Goal: Task Accomplishment & Management: Manage account settings

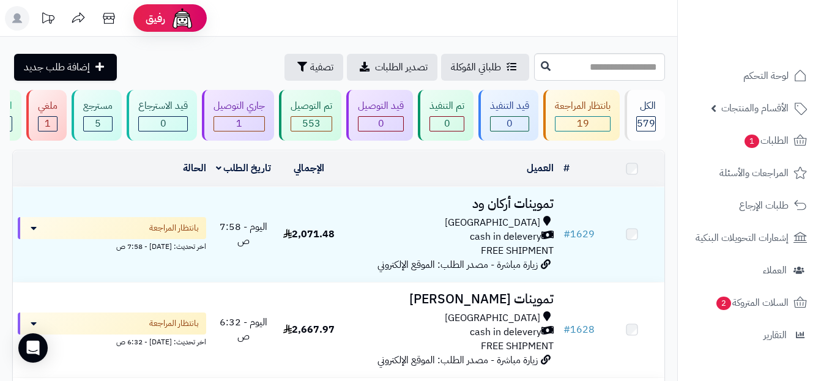
scroll to position [1784, 0]
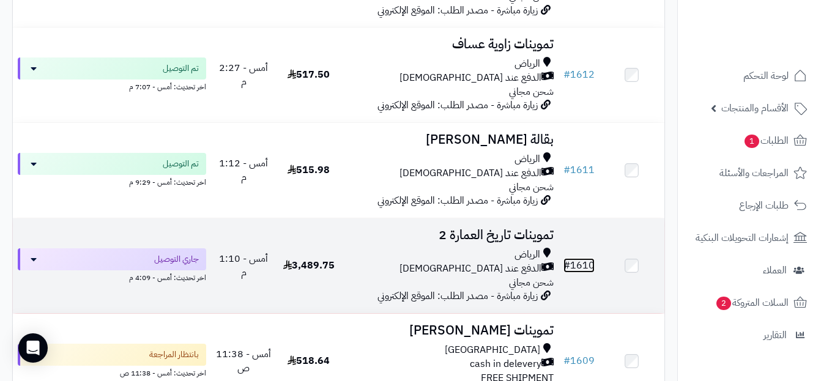
click at [581, 270] on link "# 1610" at bounding box center [579, 265] width 31 height 15
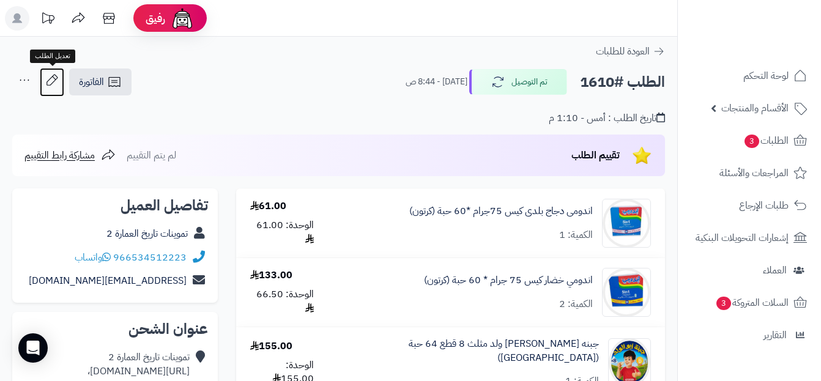
click at [50, 83] on icon at bounding box center [52, 80] width 24 height 24
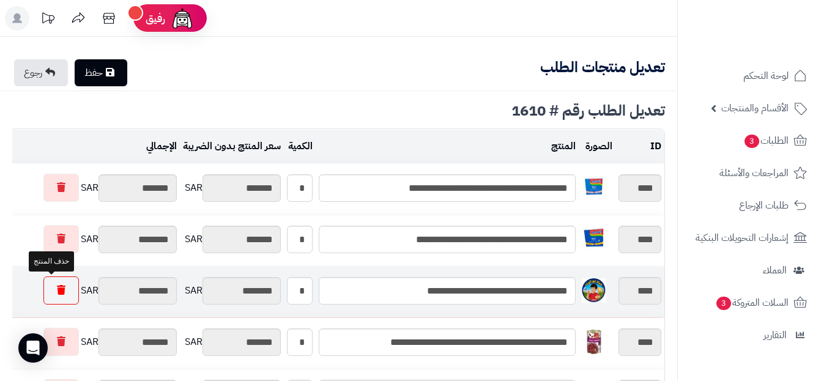
click at [57, 291] on icon at bounding box center [61, 290] width 9 height 10
type input "*********"
type input "********"
type input "*********"
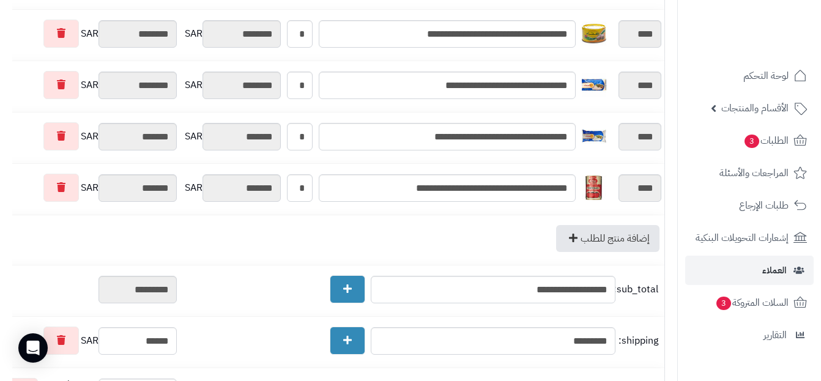
scroll to position [1641, 0]
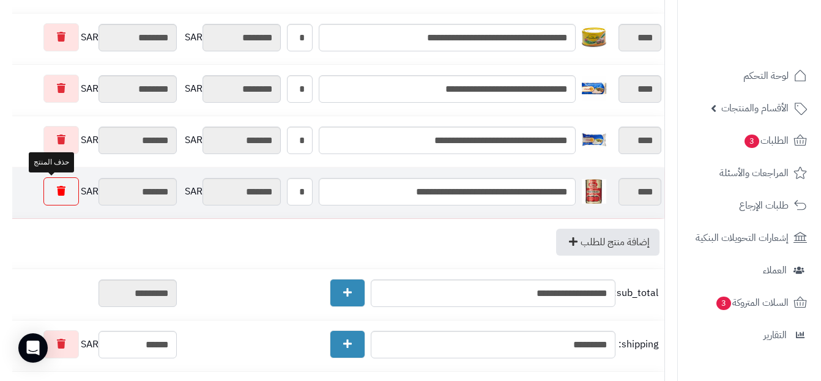
click at [57, 194] on icon at bounding box center [61, 191] width 9 height 10
type input "*********"
type input "********"
type input "*********"
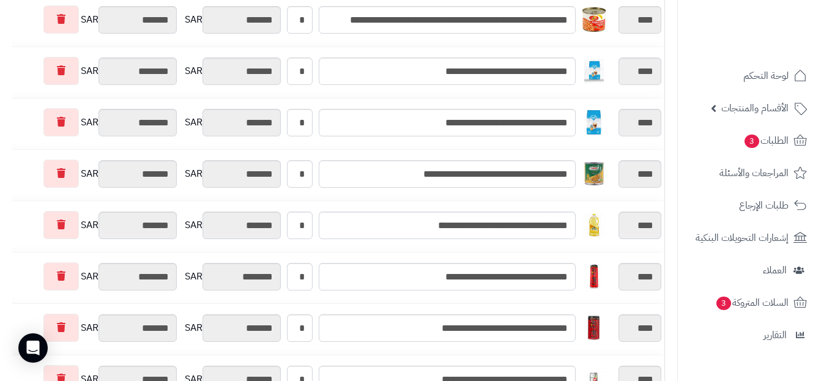
scroll to position [0, 0]
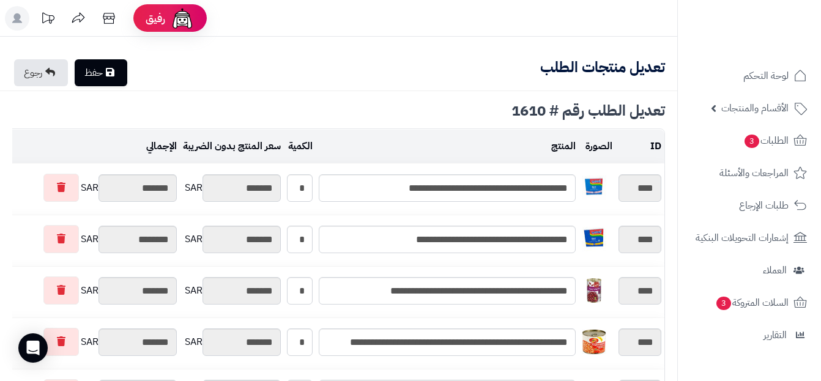
click at [99, 72] on link "حفظ" at bounding box center [101, 72] width 53 height 27
type input "**********"
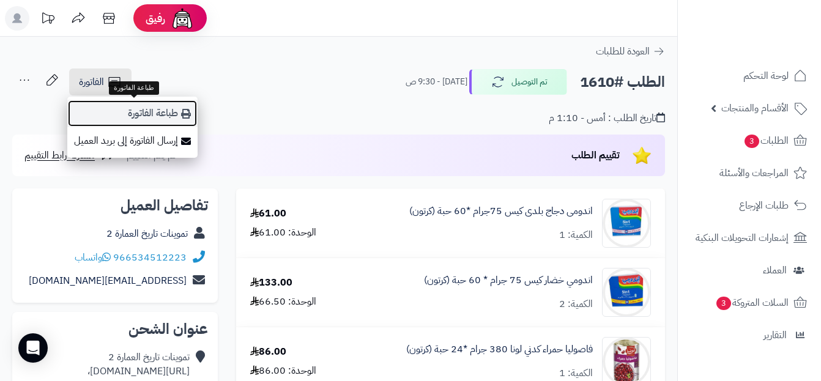
click at [187, 113] on icon at bounding box center [186, 114] width 10 height 10
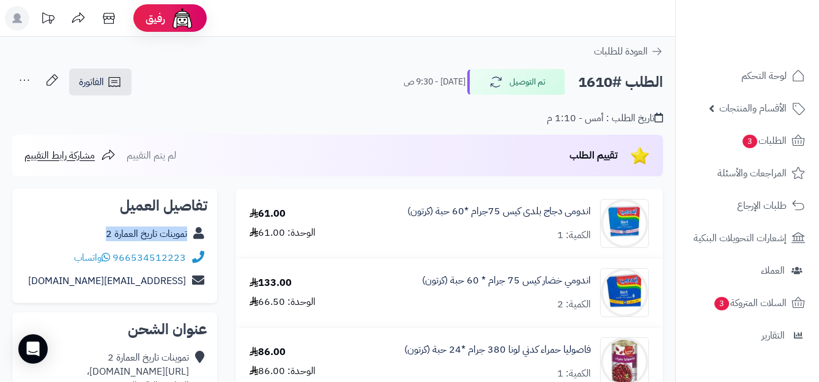
copy div "تموينات تاريخ العمارة 2"
drag, startPoint x: 95, startPoint y: 233, endPoint x: 191, endPoint y: 239, distance: 96.3
click at [191, 239] on div "تموينات تاريخ العمارة 2" at bounding box center [114, 234] width 185 height 24
copy link "اندومى دجاج بلدى كيس"
drag, startPoint x: 594, startPoint y: 209, endPoint x: 506, endPoint y: 223, distance: 89.3
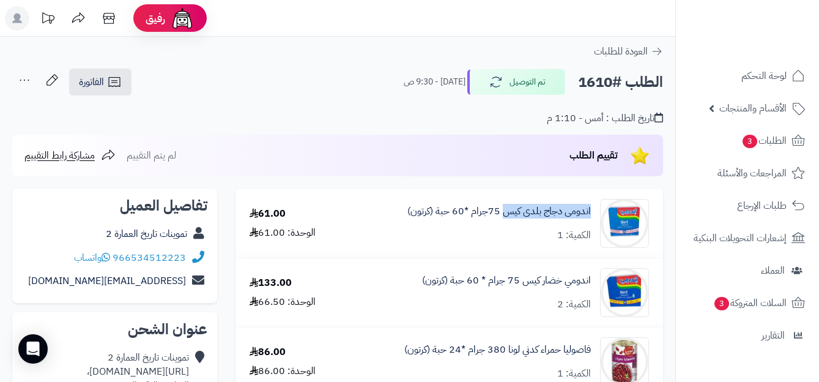
click at [506, 223] on div "اندومى دجاج بلدى كيس 75جرام *60 حبة (كرتون) الكمية: 1" at bounding box center [499, 223] width 317 height 49
copy link "اندومي خضار كيس"
drag, startPoint x: 595, startPoint y: 277, endPoint x: 523, endPoint y: 292, distance: 73.7
click at [523, 292] on div "اندومي خضار كيس 75 جرام * 60 حبة (كرتون) الكمية: 2" at bounding box center [499, 292] width 317 height 49
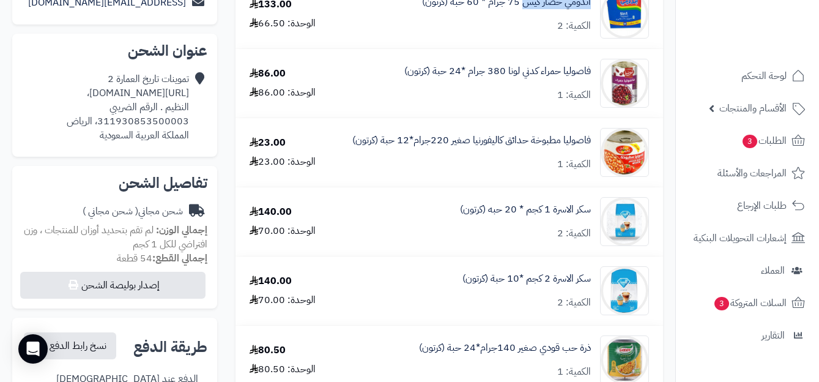
scroll to position [250, 0]
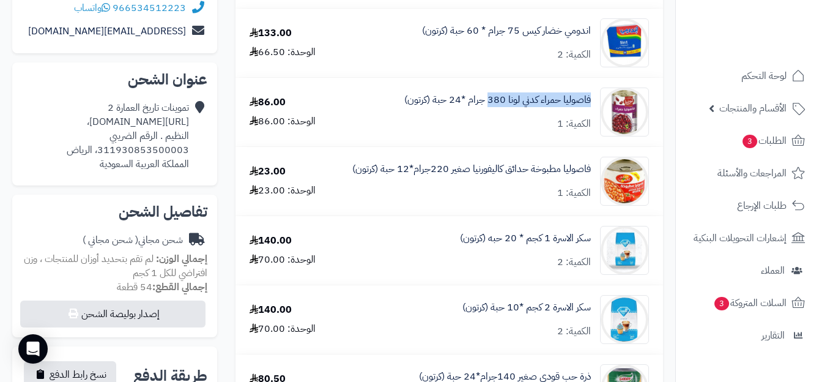
copy link "فاصوليا حمراء كدني لونا 380"
drag, startPoint x: 592, startPoint y: 100, endPoint x: 489, endPoint y: 115, distance: 103.9
click at [489, 115] on div "فاصوليا حمراء كدني لونا 380 جرام *24 حبة (كرتون) الكمية: 1" at bounding box center [499, 112] width 317 height 49
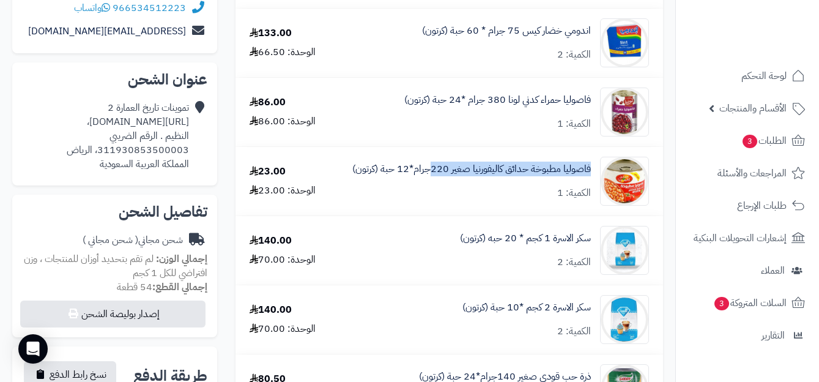
copy link "فاصوليا مطبوخة حدائق كاليفورنيا صغير 220"
drag, startPoint x: 594, startPoint y: 165, endPoint x: 370, endPoint y: 138, distance: 225.6
click at [403, 164] on div "فاصوليا مطبوخة حدائق كاليفورنيا صغير 220جرام*12 حبة (كرتون) الكمية: 1" at bounding box center [499, 181] width 317 height 49
copy link "سكر الاسرة 1 كجم"
drag, startPoint x: 592, startPoint y: 234, endPoint x: 524, endPoint y: 255, distance: 71.0
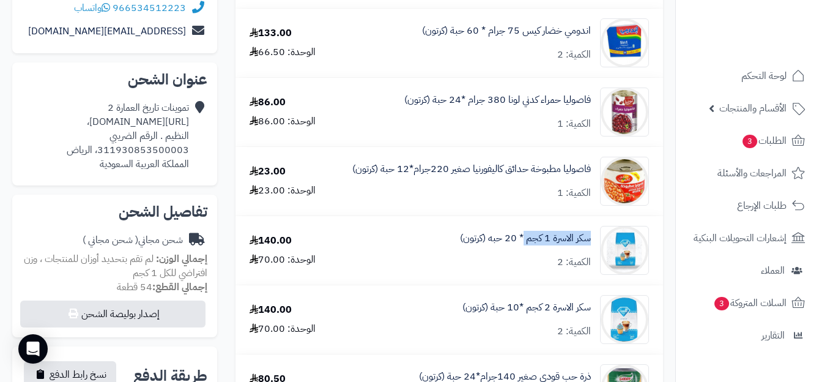
click at [524, 255] on div "سكر الاسرة 1 كجم * 20 حبه (كرتون) الكمية: 2" at bounding box center [499, 250] width 317 height 49
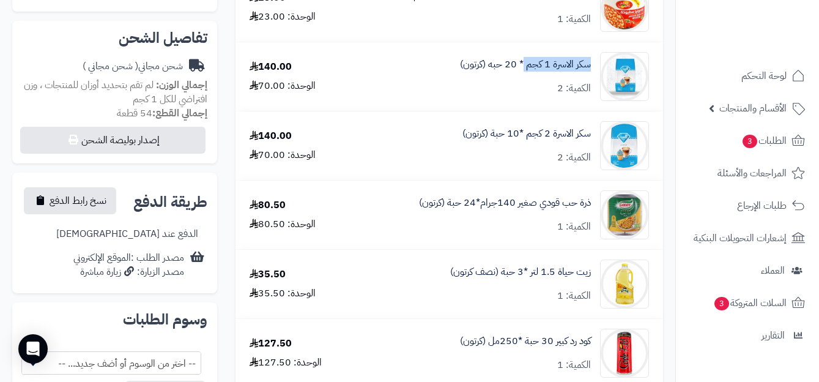
scroll to position [464, 0]
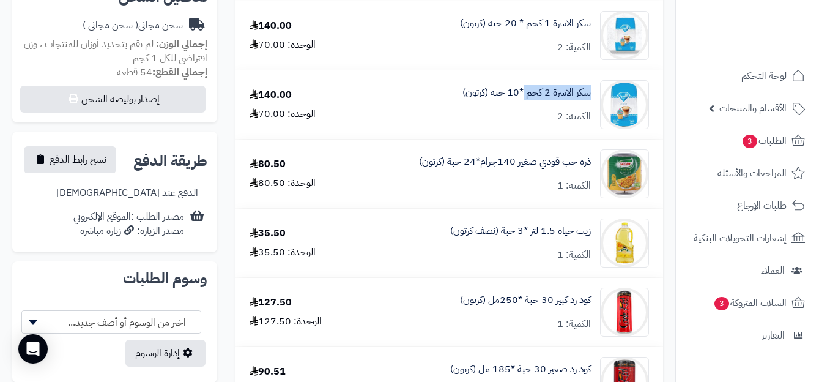
copy link "سكر الاسرة 2 كجم"
drag, startPoint x: 592, startPoint y: 93, endPoint x: 524, endPoint y: 105, distance: 69.0
click at [524, 105] on div "سكر الاسرة 2 كجم *10 حبة (كرتون) الكمية: 2" at bounding box center [499, 104] width 317 height 49
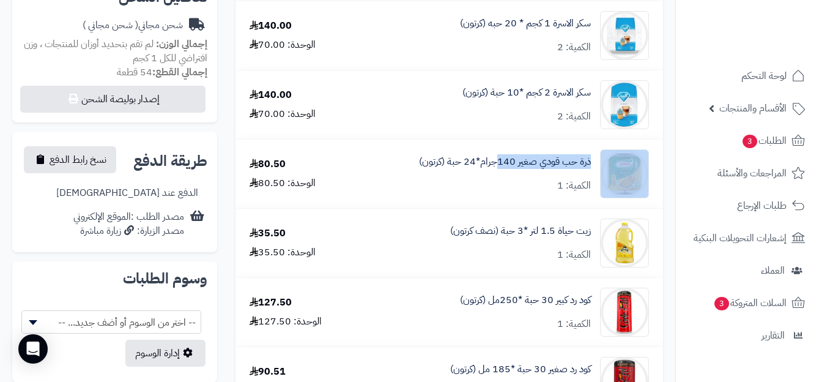
copy div "ذرة حب قودي صغير 140"
drag, startPoint x: 597, startPoint y: 160, endPoint x: 497, endPoint y: 185, distance: 102.8
click at [497, 185] on div "ذرة حب قودي صغير 140جرام*24 حبة (كرتون) الكمية: 1" at bounding box center [499, 173] width 317 height 49
click at [502, 161] on link "ذرة حب قودي صغير 140جرام*24 حبة (كرتون)" at bounding box center [505, 162] width 172 height 14
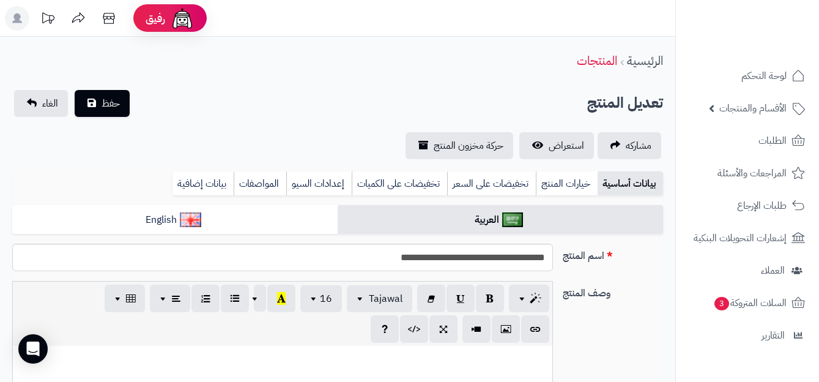
scroll to position [464, 0]
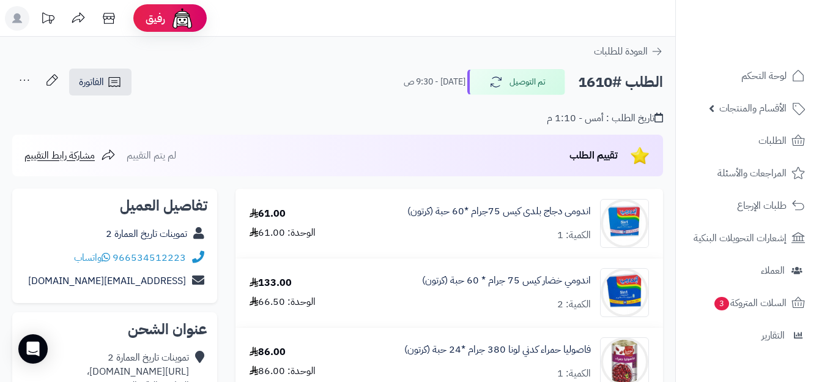
scroll to position [464, 0]
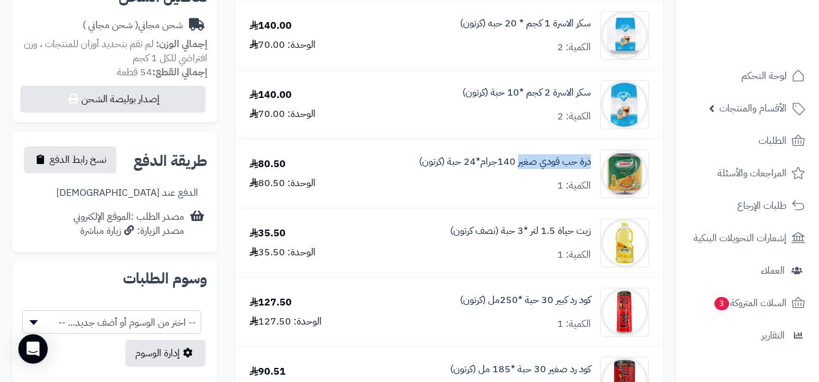
copy link "ذرة حب قودي صغير"
drag, startPoint x: 594, startPoint y: 158, endPoint x: 519, endPoint y: 170, distance: 76.2
click at [519, 170] on div "ذرة حب قودي صغير 140جرام*24 حبة (كرتون) الكمية: 1" at bounding box center [499, 173] width 317 height 49
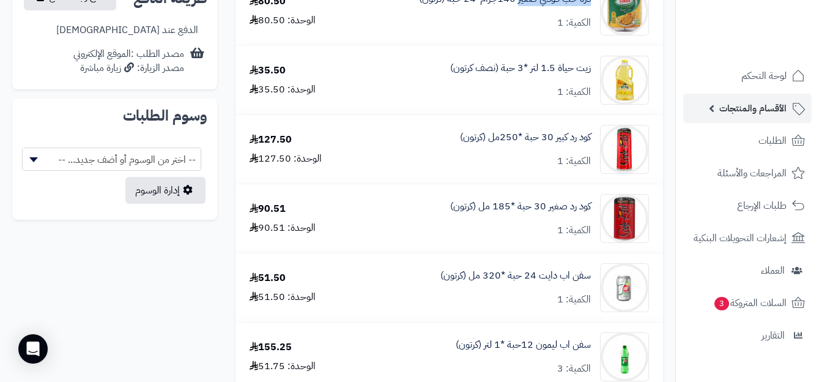
scroll to position [639, 0]
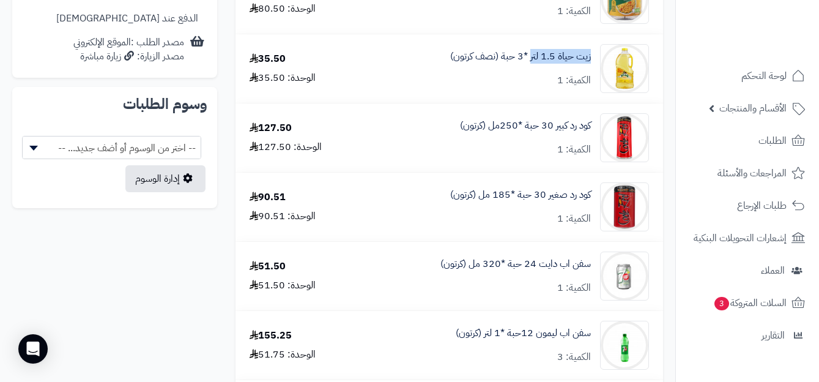
copy link "زيت حياة 1.5 لتر"
drag, startPoint x: 591, startPoint y: 56, endPoint x: 524, endPoint y: 74, distance: 69.2
click at [529, 64] on div "زيت حياة 1.5 لتر *3 حبة (نصف كرتون) الكمية: 1" at bounding box center [499, 68] width 317 height 49
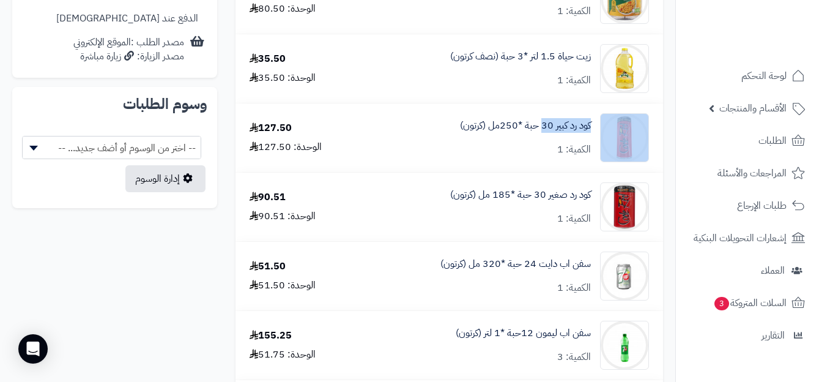
copy div "كود رد كبير 30"
drag, startPoint x: 595, startPoint y: 127, endPoint x: 542, endPoint y: 138, distance: 53.8
click at [542, 138] on div "كود رد كبير 30 حبة *250مل (كرتون) الكمية: 1" at bounding box center [499, 137] width 317 height 49
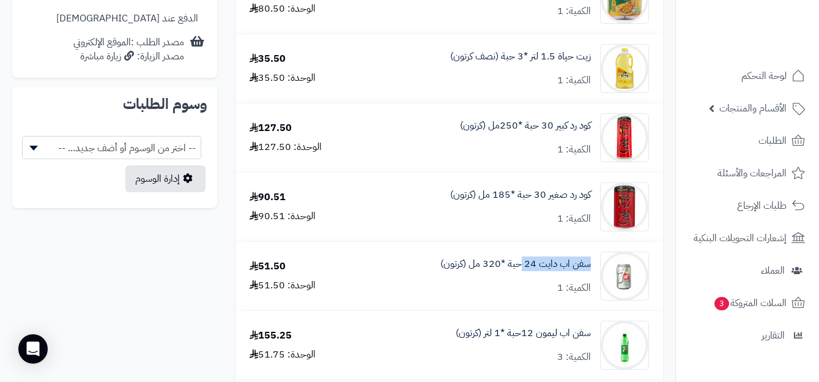
copy link "سفن اب دايت 24"
drag, startPoint x: 592, startPoint y: 267, endPoint x: 521, endPoint y: 286, distance: 73.0
click at [521, 286] on div "سفن اب دايت 24 حبة *320 مل (كرتون) الكمية: 1" at bounding box center [499, 275] width 317 height 49
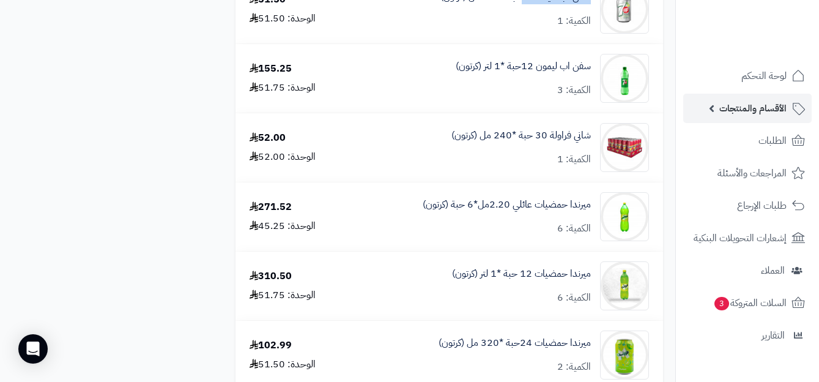
scroll to position [900, 0]
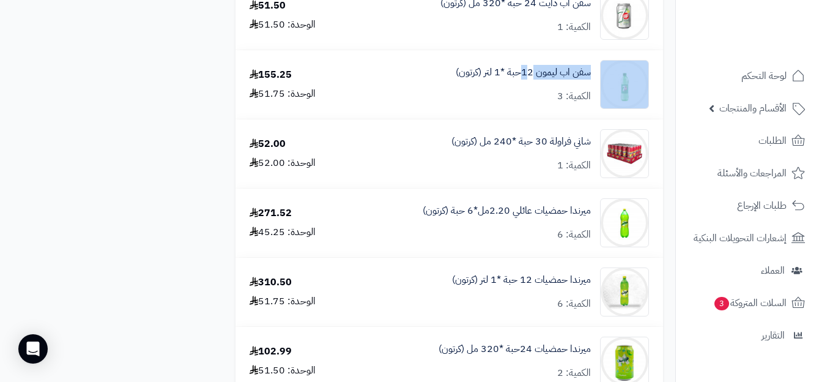
copy div "سفن اب ليمون 1"
drag, startPoint x: 596, startPoint y: 70, endPoint x: 529, endPoint y: 86, distance: 68.6
click at [526, 84] on div "سفن اب ليمون 12حبة *1 لتر (كرتون) الكمية: 3" at bounding box center [499, 84] width 317 height 49
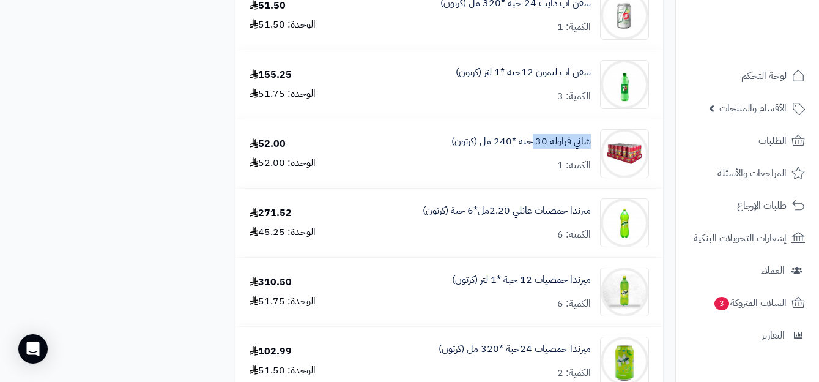
copy link "شاني فراولة 30"
drag, startPoint x: 593, startPoint y: 141, endPoint x: 535, endPoint y: 157, distance: 60.4
click at [535, 157] on div "شاني فراولة 30 حبة *240 مل (كرتون) الكمية: 1" at bounding box center [499, 153] width 317 height 49
copy link "ميرندا حمضيات عائلي"
drag, startPoint x: 593, startPoint y: 206, endPoint x: 494, endPoint y: 209, distance: 99.2
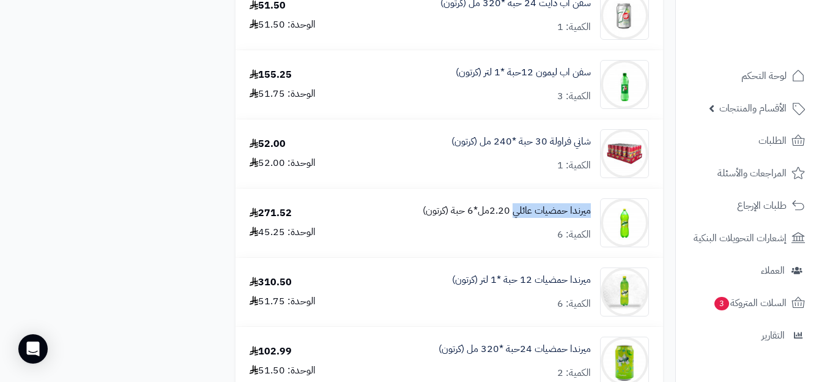
click at [512, 235] on div "ميرندا حمضيات عائلي 2.20مل*6 حبة (كرتون) الكمية: 6" at bounding box center [499, 222] width 317 height 49
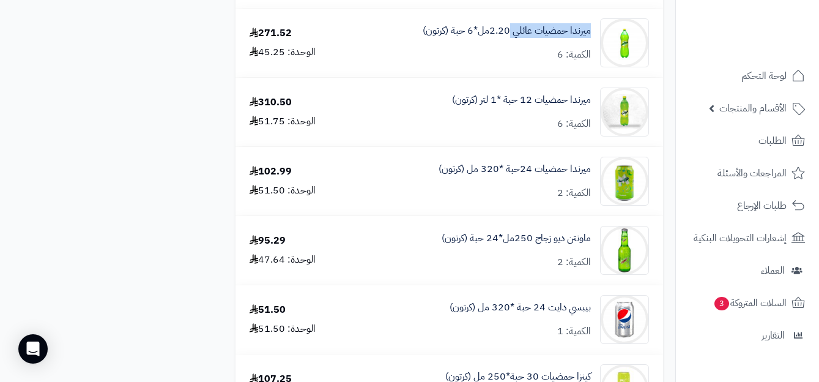
scroll to position [1103, 0]
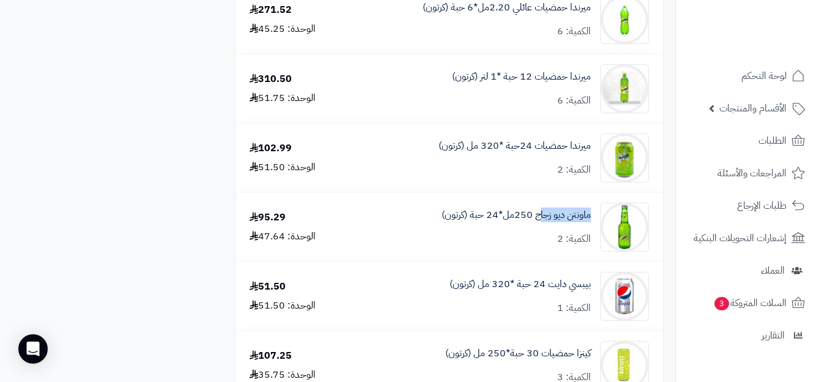
copy link "ماونتن ديو زجا"
drag, startPoint x: 592, startPoint y: 215, endPoint x: 541, endPoint y: 232, distance: 53.4
click at [541, 232] on div "ماونتن ديو زجاج 250مل*24 حبة (كرتون) الكمية: 2" at bounding box center [499, 227] width 317 height 49
copy link "بيبسي دايت 24"
drag, startPoint x: 592, startPoint y: 283, endPoint x: 534, endPoint y: 297, distance: 59.2
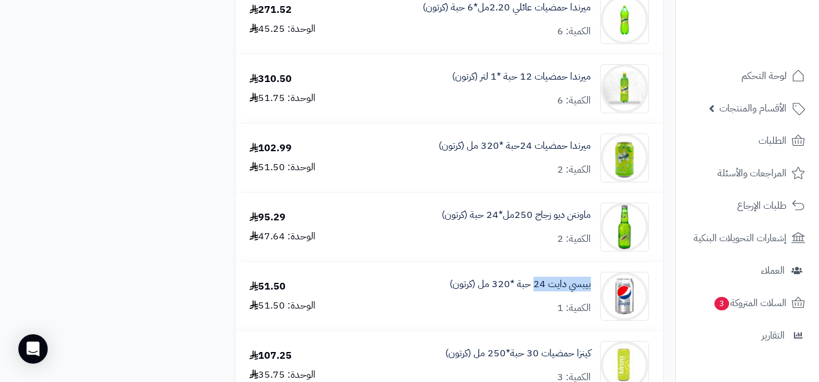
click at [534, 297] on div "بيبسي دايت 24 حبة *320 مل (كرتون) الكمية: 1" at bounding box center [499, 296] width 317 height 49
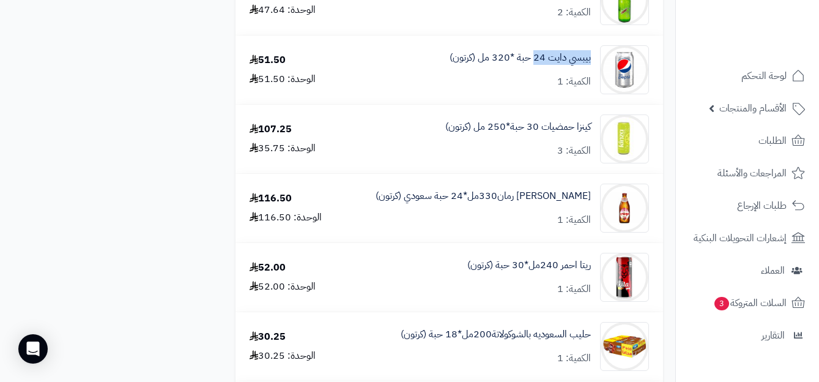
scroll to position [1358, 0]
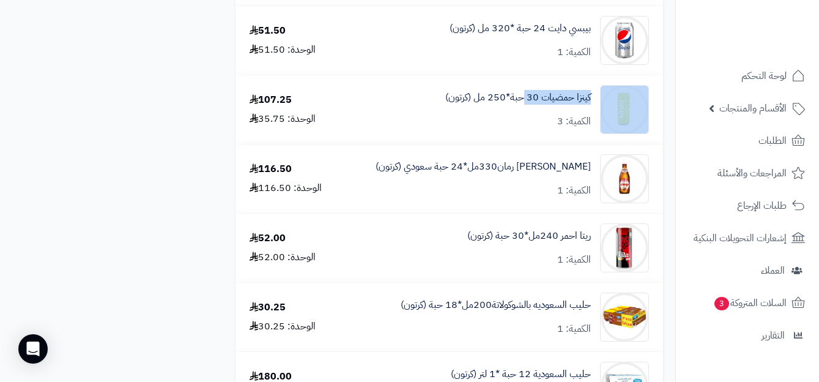
copy div "كينزا حمضيات 30"
drag, startPoint x: 597, startPoint y: 93, endPoint x: 526, endPoint y: 110, distance: 73.0
click at [526, 110] on div "كينزا حمضيات 30 حبة*250 مل (كرتون) الكمية: 3" at bounding box center [499, 109] width 317 height 49
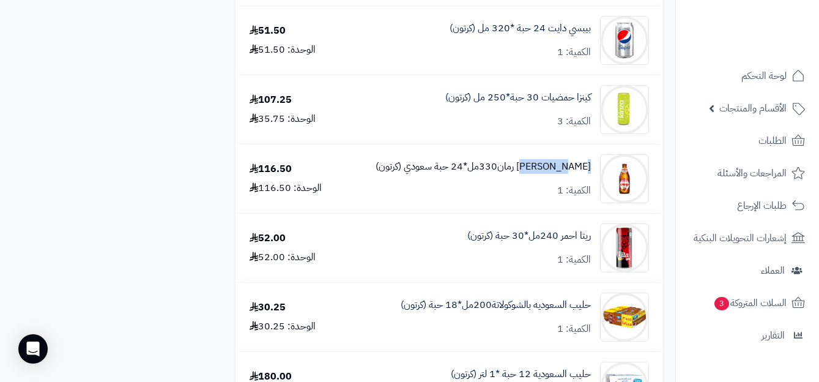
drag, startPoint x: 594, startPoint y: 165, endPoint x: 551, endPoint y: 171, distance: 42.7
click at [551, 171] on div "موسى رمان330مل*24 حبة سعودي (كرتون) الكمية: 1" at bounding box center [499, 178] width 317 height 49
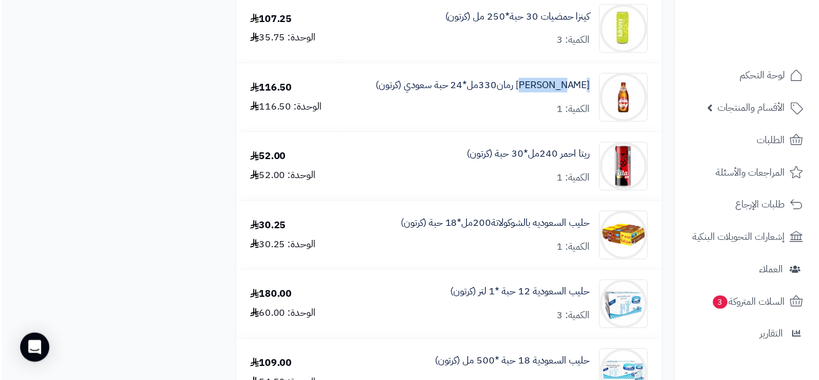
scroll to position [1503, 0]
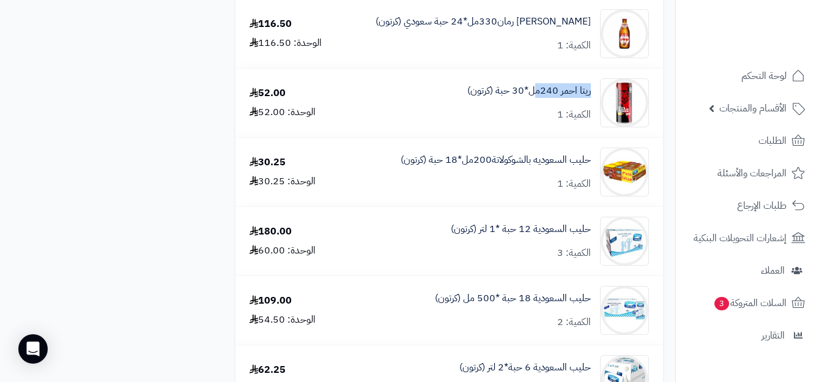
drag, startPoint x: 594, startPoint y: 91, endPoint x: 534, endPoint y: 103, distance: 61.3
click at [534, 103] on div "ريتا احمر 240مل*30 حبة (كرتون) الكمية: 1" at bounding box center [499, 102] width 317 height 49
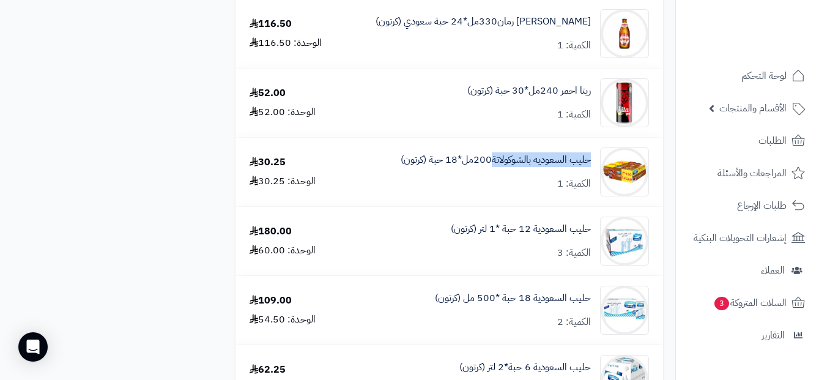
drag, startPoint x: 590, startPoint y: 159, endPoint x: 491, endPoint y: 177, distance: 100.2
click at [491, 177] on div "حليب السعوديه بالشوكولاتة200مل*18 حبة (كرتون) الكمية: 1" at bounding box center [499, 171] width 317 height 49
drag, startPoint x: 592, startPoint y: 227, endPoint x: 522, endPoint y: 236, distance: 70.9
click at [522, 236] on div "حليب السعودية 12 حبة *1 لتر (كرتون) الكمية: 3" at bounding box center [499, 241] width 317 height 49
drag, startPoint x: 593, startPoint y: 299, endPoint x: 522, endPoint y: 304, distance: 71.1
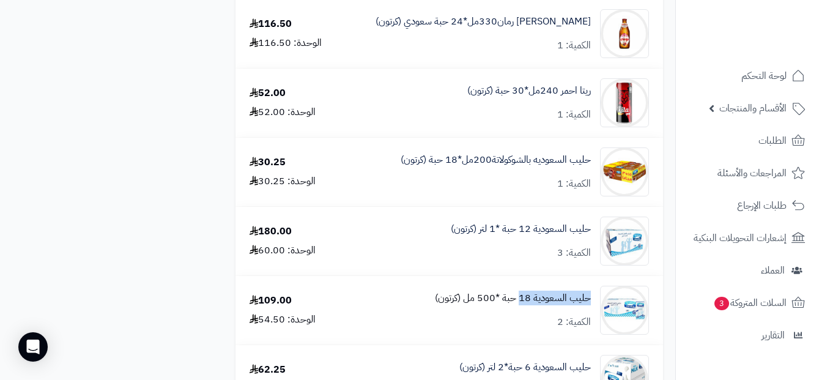
click at [522, 304] on div "حليب السعودية 18 حبة *500 مل (كرتون) الكمية: 2" at bounding box center [499, 310] width 317 height 49
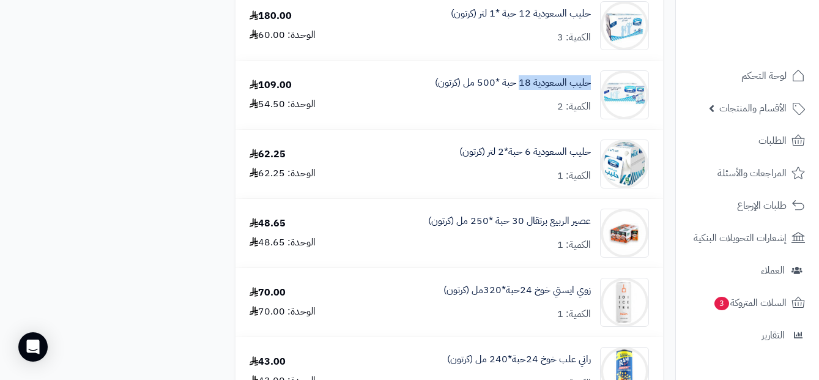
scroll to position [1737, 0]
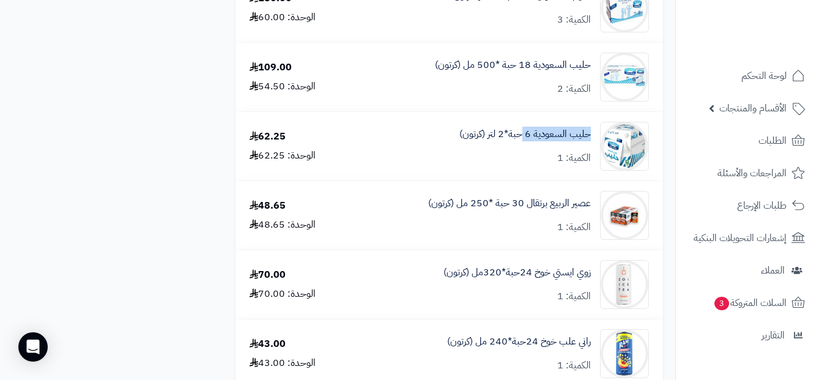
drag, startPoint x: 594, startPoint y: 128, endPoint x: 523, endPoint y: 148, distance: 73.8
click at [523, 148] on div "حليب السعودية 6 حبة*2 لتر (كرتون) الكمية: 1" at bounding box center [499, 146] width 317 height 49
drag, startPoint x: 593, startPoint y: 202, endPoint x: 512, endPoint y: 221, distance: 83.6
click at [512, 221] on div "عصير الربيع برتقال 30 حبة *250 مل (كرتون) الكمية: 1" at bounding box center [499, 215] width 317 height 49
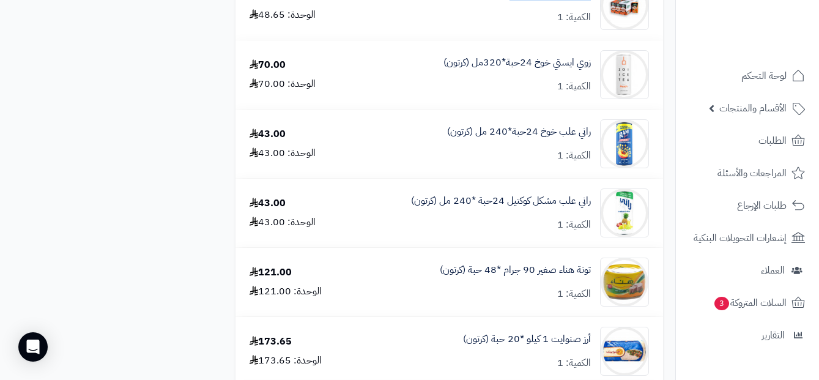
scroll to position [1888, 0]
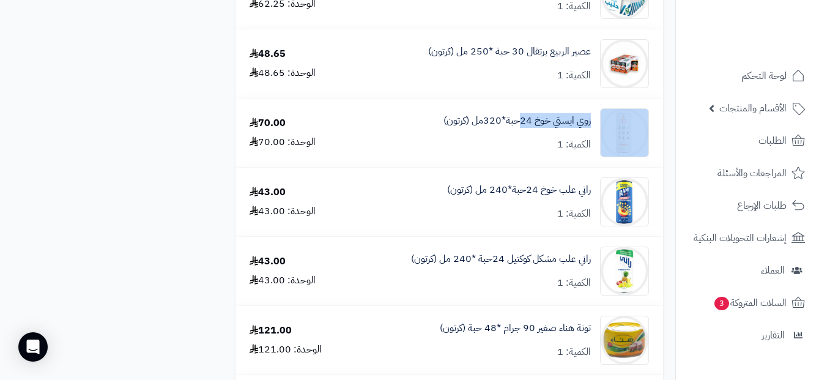
drag, startPoint x: 595, startPoint y: 119, endPoint x: 520, endPoint y: 133, distance: 76.5
click at [520, 133] on div "زوي ايستي خوخ 24حبة*320مل (كرتون) الكمية: 1" at bounding box center [499, 132] width 317 height 49
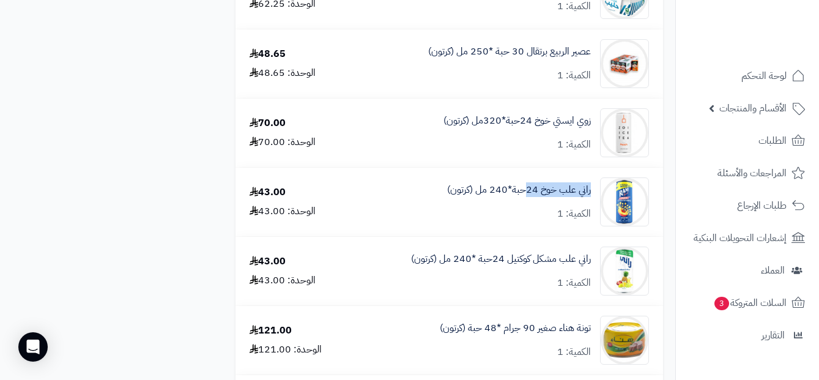
drag, startPoint x: 591, startPoint y: 188, endPoint x: 528, endPoint y: 207, distance: 65.8
click at [529, 205] on div "راني علب خوخ 24حبة*240 مل (كرتون) الكمية: 1" at bounding box center [499, 201] width 317 height 49
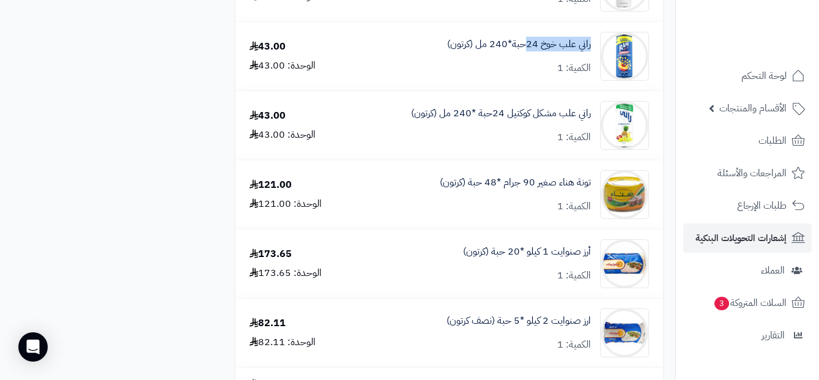
scroll to position [2028, 0]
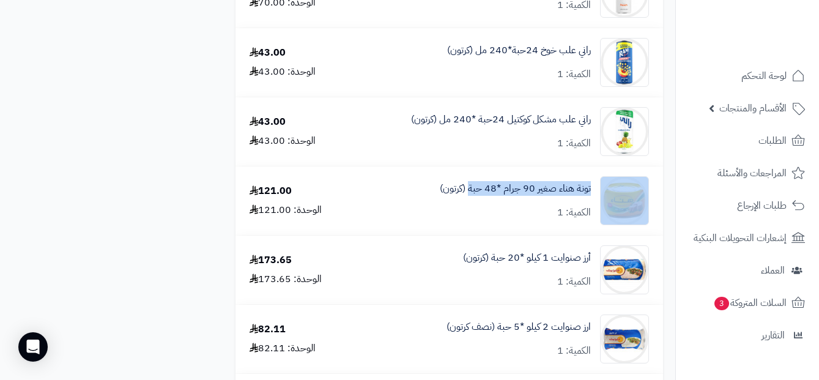
drag, startPoint x: 595, startPoint y: 189, endPoint x: 472, endPoint y: 204, distance: 124.5
click at [472, 204] on div "تونة هناء صغير 90 جرام *48 حبة (كرتون) الكمية: 1" at bounding box center [499, 200] width 317 height 49
click at [592, 189] on div "تونة هناء صغير 90 جرام *48 حبة (كرتون) الكمية: 1" at bounding box center [499, 200] width 317 height 49
drag, startPoint x: 596, startPoint y: 188, endPoint x: 523, endPoint y: 201, distance: 73.8
click at [523, 201] on div "تونة هناء صغير 90 جرام *48 حبة (كرتون) الكمية: 1" at bounding box center [499, 200] width 317 height 49
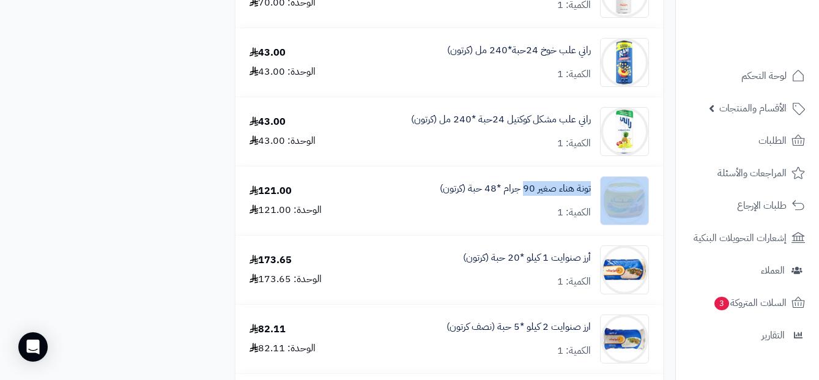
click at [549, 196] on div "تونة هناء صغير 90 جرام *48 حبة (كرتون) الكمية: 1" at bounding box center [515, 201] width 151 height 38
drag, startPoint x: 597, startPoint y: 188, endPoint x: 504, endPoint y: 200, distance: 93.8
click at [504, 200] on div "تونة هناء صغير 90 جرام *48 حبة (كرتون) الكمية: 1" at bounding box center [499, 200] width 317 height 49
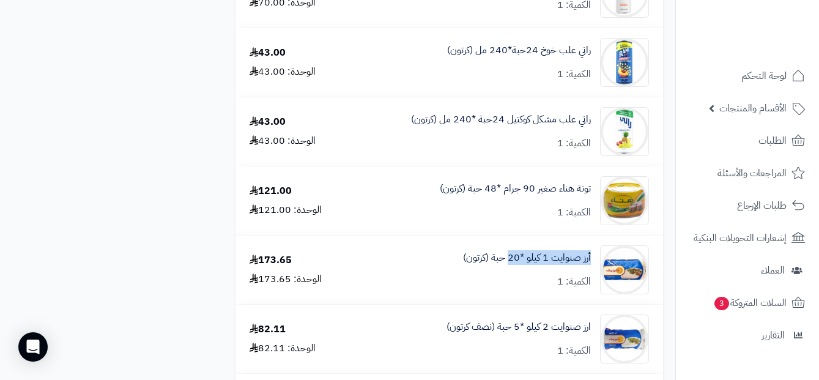
drag, startPoint x: 595, startPoint y: 259, endPoint x: 508, endPoint y: 272, distance: 87.9
click at [508, 272] on div "أرز صنوايت 1 كيلو *20 حبة (كرتون) الكمية: 1" at bounding box center [499, 269] width 317 height 49
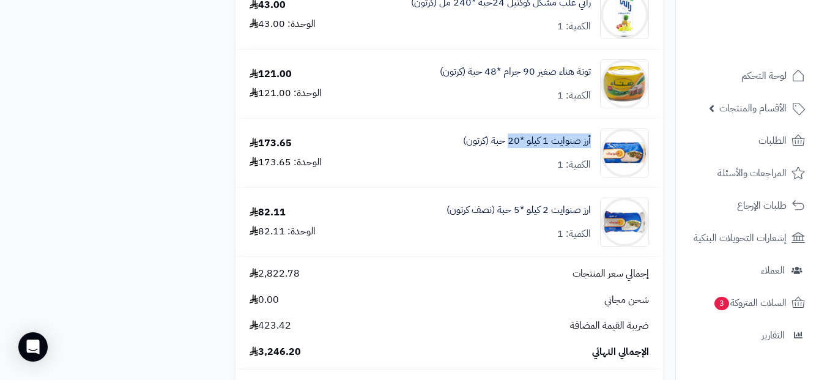
scroll to position [2197, 0]
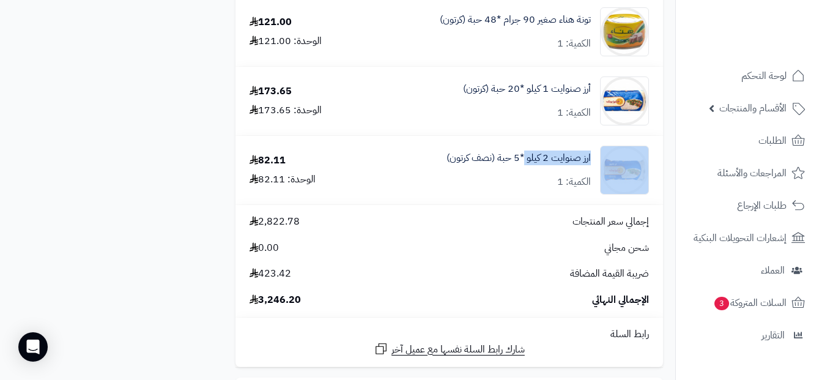
drag, startPoint x: 597, startPoint y: 158, endPoint x: 526, endPoint y: 168, distance: 71.7
click at [526, 168] on div "ارز صنوايت 2 كيلو *5 حبة (نصف كرتون) الكمية: 1" at bounding box center [499, 170] width 317 height 49
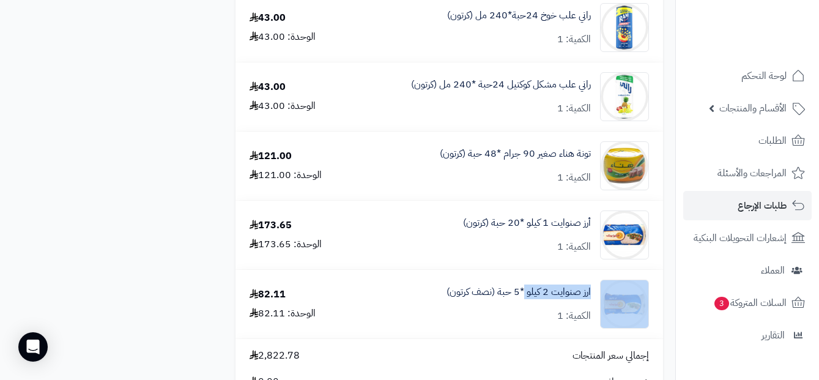
scroll to position [2069, 0]
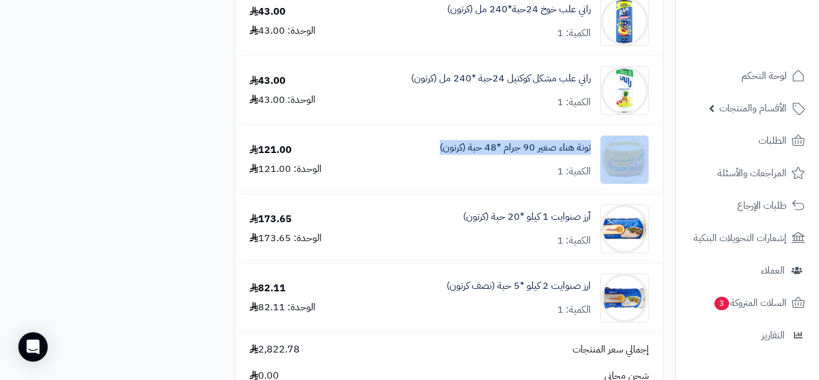
drag, startPoint x: 598, startPoint y: 146, endPoint x: 427, endPoint y: 162, distance: 171.5
click at [427, 162] on div "تونة هناء صغير 90 جرام *48 حبة (كرتون) الكمية: 1" at bounding box center [499, 159] width 317 height 49
click at [548, 149] on link "تونة هناء صغير 90 جرام *48 حبة (كرتون)" at bounding box center [515, 148] width 151 height 14
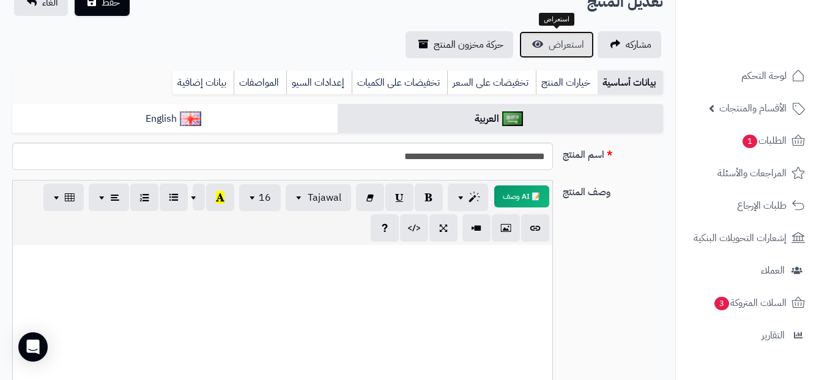
scroll to position [122, 0]
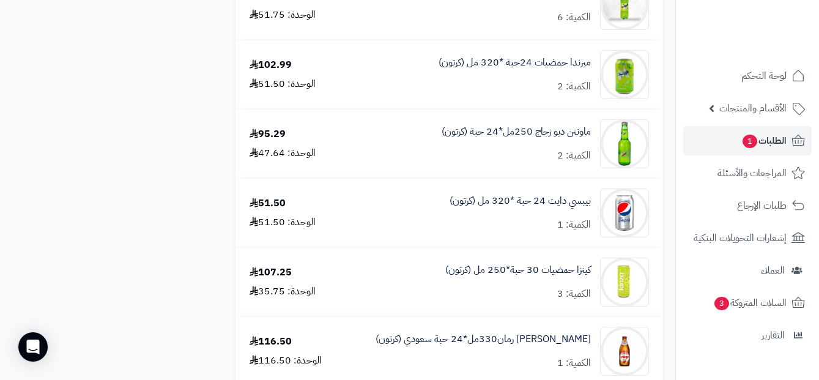
scroll to position [1180, 0]
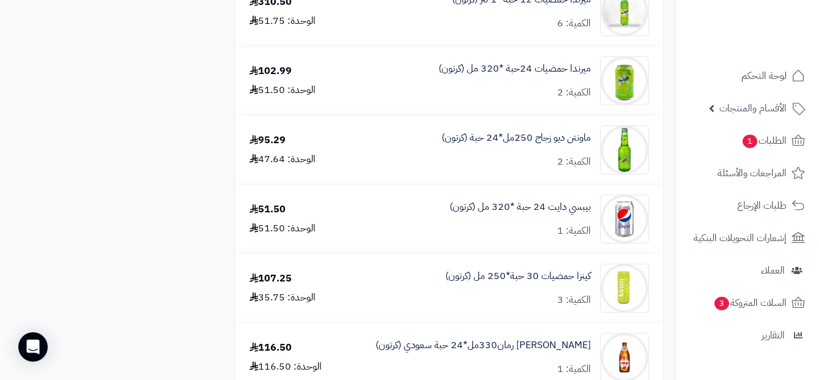
click at [818, 157] on ul "لوحة التحكم الأقسام والمنتجات المنتجات الأقسام الماركات مواصفات المنتجات مواصفا…" at bounding box center [747, 205] width 143 height 289
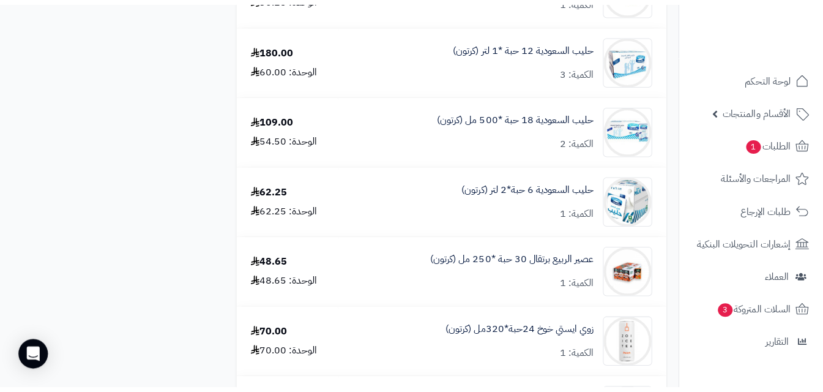
scroll to position [1751, 0]
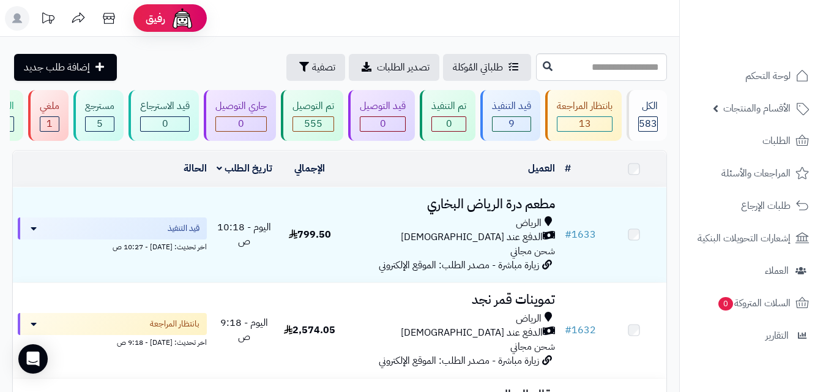
scroll to position [2166, 0]
